Goal: Information Seeking & Learning: Learn about a topic

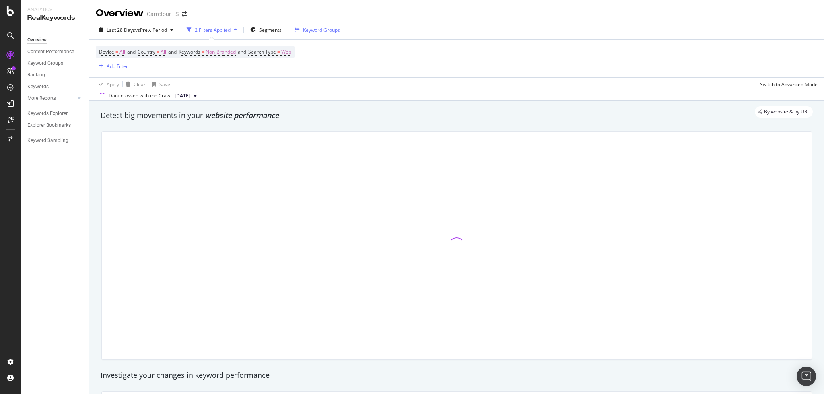
click at [314, 32] on div "Keyword Groups" at bounding box center [321, 30] width 37 height 7
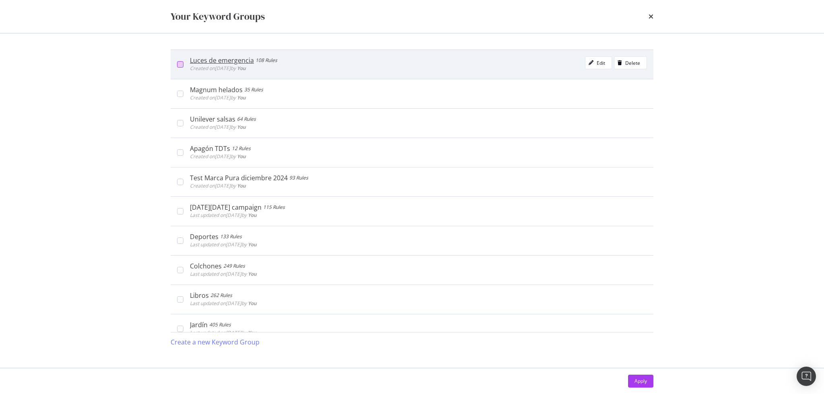
click at [178, 67] on div "modal" at bounding box center [180, 64] width 6 height 6
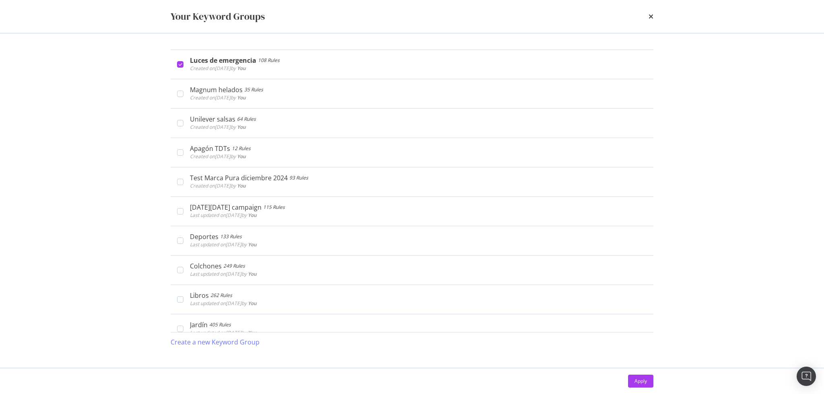
click at [635, 379] on div "Apply" at bounding box center [641, 381] width 12 height 7
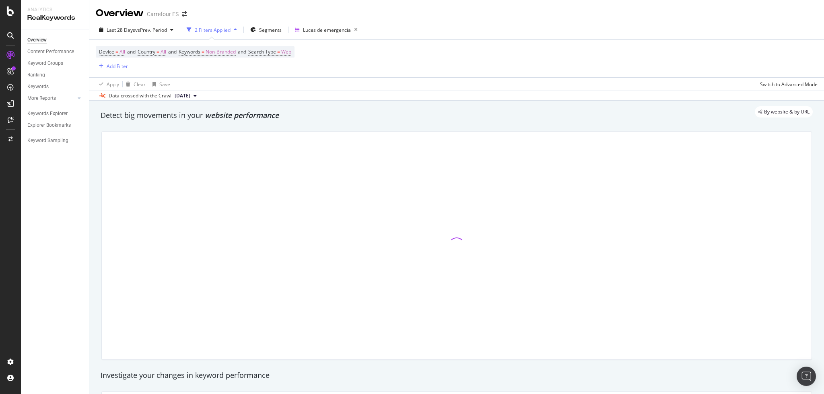
click at [190, 95] on span "[DATE]" at bounding box center [183, 95] width 16 height 7
click at [207, 55] on span "Device = All and Country = All and Keywords = Non-Branded and Search Type = Web" at bounding box center [195, 51] width 192 height 11
click at [210, 52] on span "Keywords = Non-Branded" at bounding box center [207, 51] width 57 height 7
click at [214, 73] on span "Non-Branded" at bounding box center [207, 70] width 33 height 7
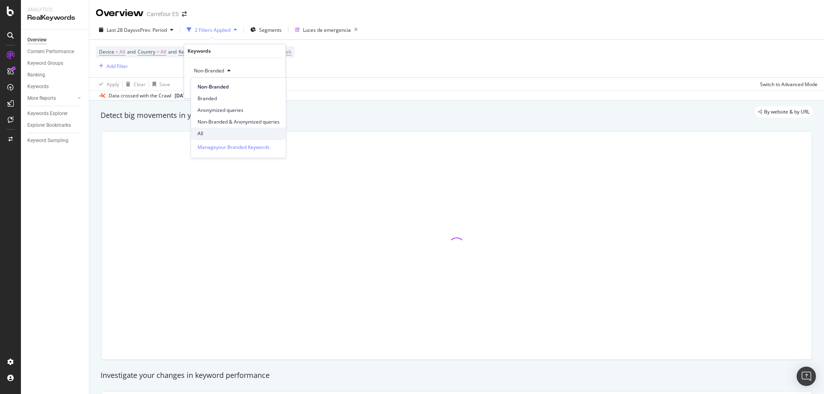
click at [221, 132] on span "All" at bounding box center [239, 133] width 82 height 7
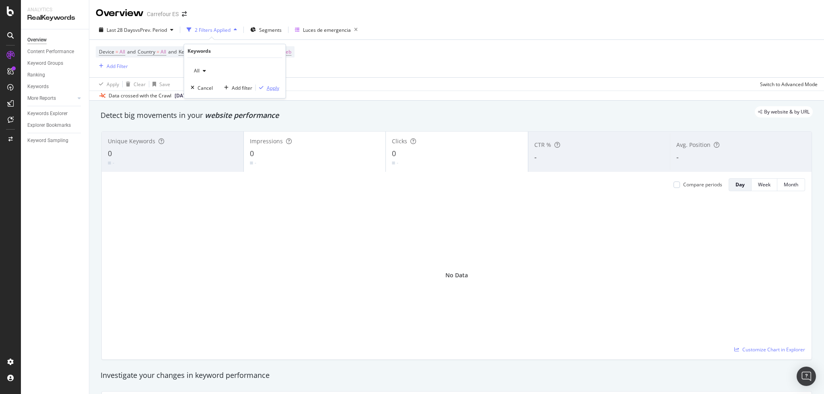
click at [270, 91] on div "Apply" at bounding box center [273, 87] width 12 height 7
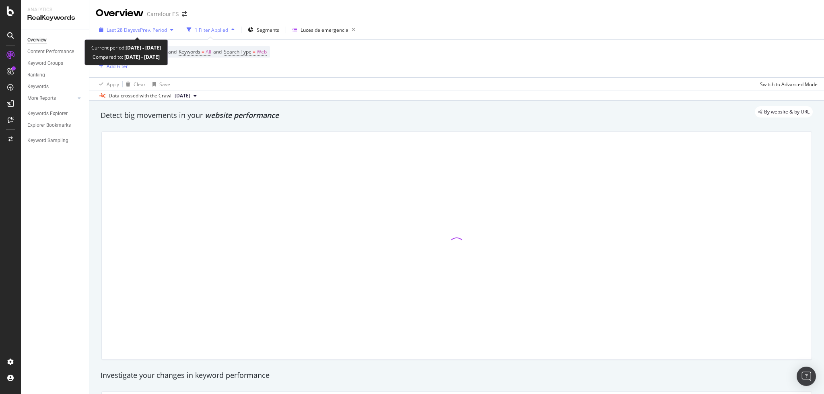
click at [130, 31] on span "Last 28 Days" at bounding box center [121, 30] width 29 height 7
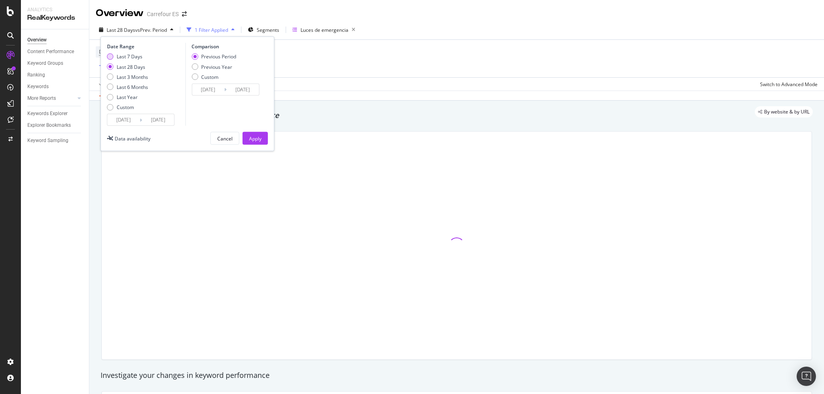
click at [131, 57] on div "Last 7 Days" at bounding box center [130, 56] width 26 height 7
type input "[DATE]"
click at [257, 141] on div "Apply" at bounding box center [255, 138] width 12 height 7
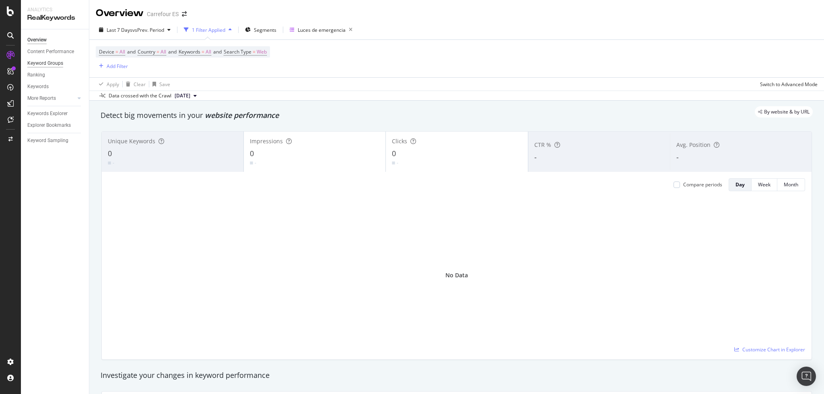
click at [40, 62] on div "Keyword Groups" at bounding box center [45, 63] width 36 height 8
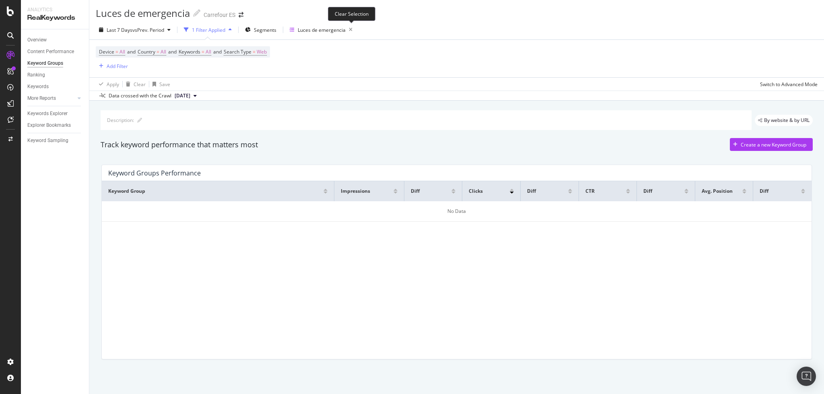
click at [353, 29] on icon "button" at bounding box center [351, 29] width 10 height 11
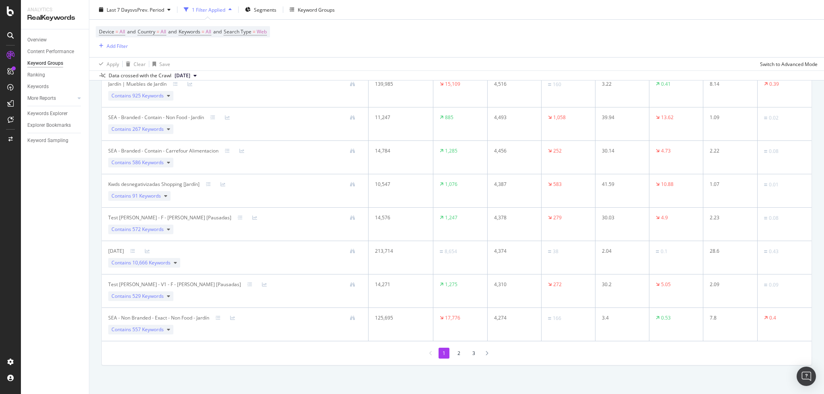
scroll to position [1510, 0]
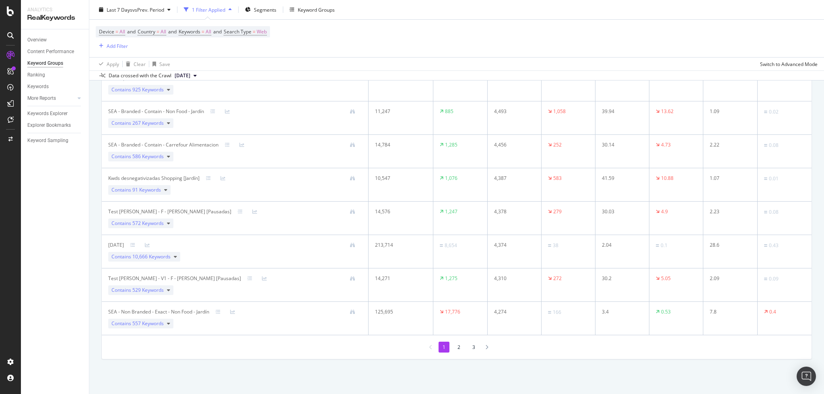
click at [456, 347] on li "2" at bounding box center [459, 347] width 11 height 11
click at [471, 345] on li "3" at bounding box center [474, 347] width 11 height 11
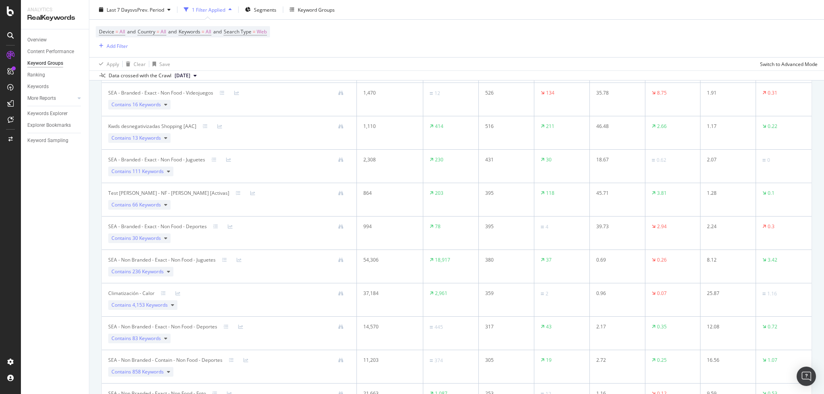
scroll to position [0, 0]
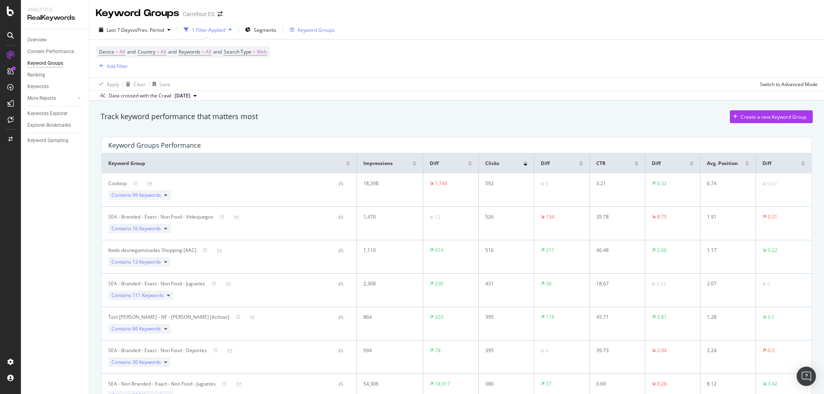
click at [312, 34] on div "Keyword Groups" at bounding box center [312, 30] width 45 height 12
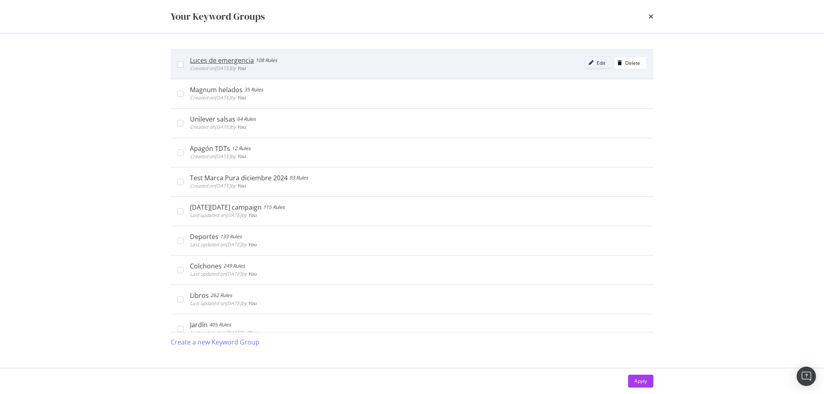
click at [589, 62] on icon "modal" at bounding box center [591, 62] width 5 height 5
